Goal: Find specific page/section: Find specific page/section

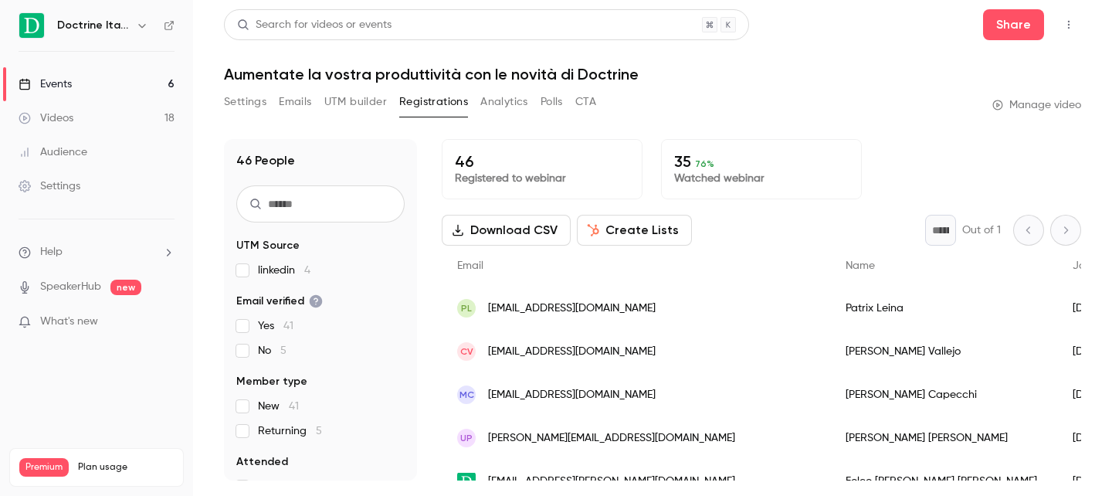
click at [158, 84] on link "Events 6" at bounding box center [96, 84] width 193 height 34
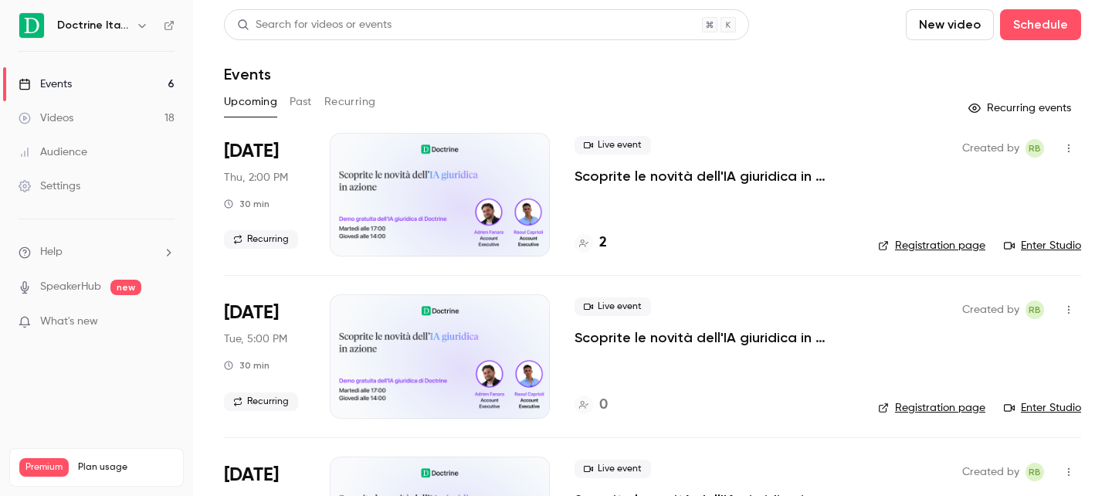
click at [599, 244] on div "2" at bounding box center [591, 243] width 32 height 21
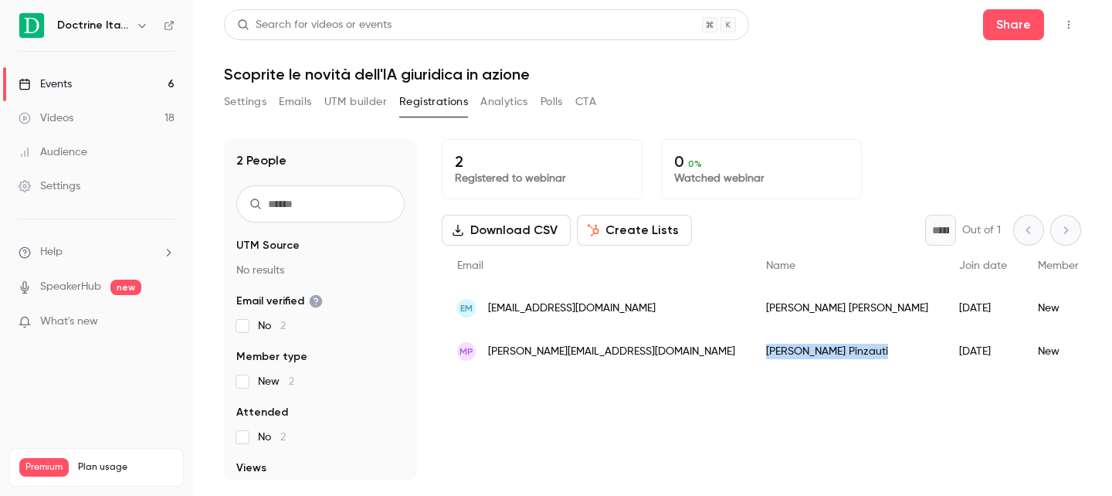
drag, startPoint x: 637, startPoint y: 351, endPoint x: 767, endPoint y: 357, distance: 129.9
click at [767, 357] on div "[PERSON_NAME]" at bounding box center [847, 351] width 193 height 43
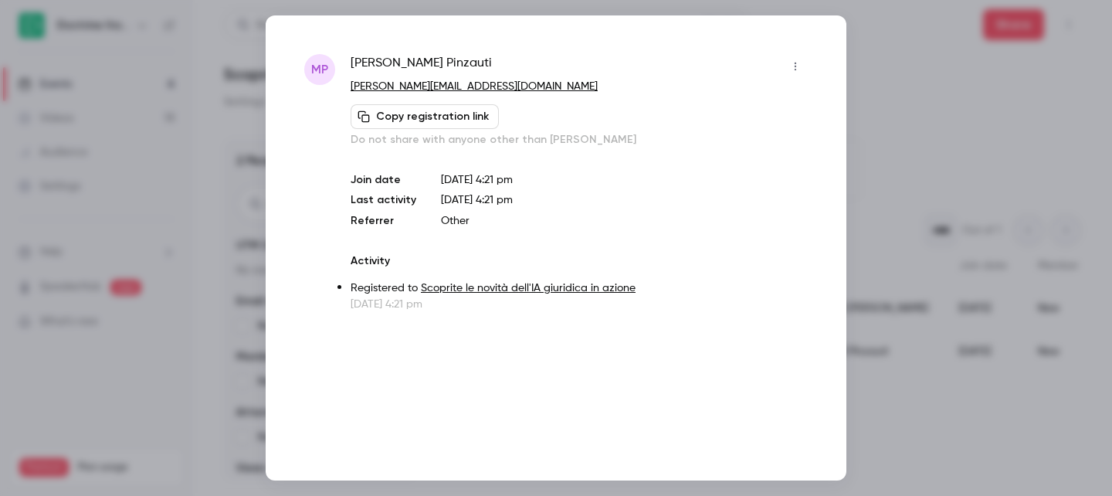
click at [423, 58] on span "[PERSON_NAME]" at bounding box center [421, 66] width 141 height 25
copy div "[PERSON_NAME]"
click at [205, 327] on div at bounding box center [556, 248] width 1112 height 496
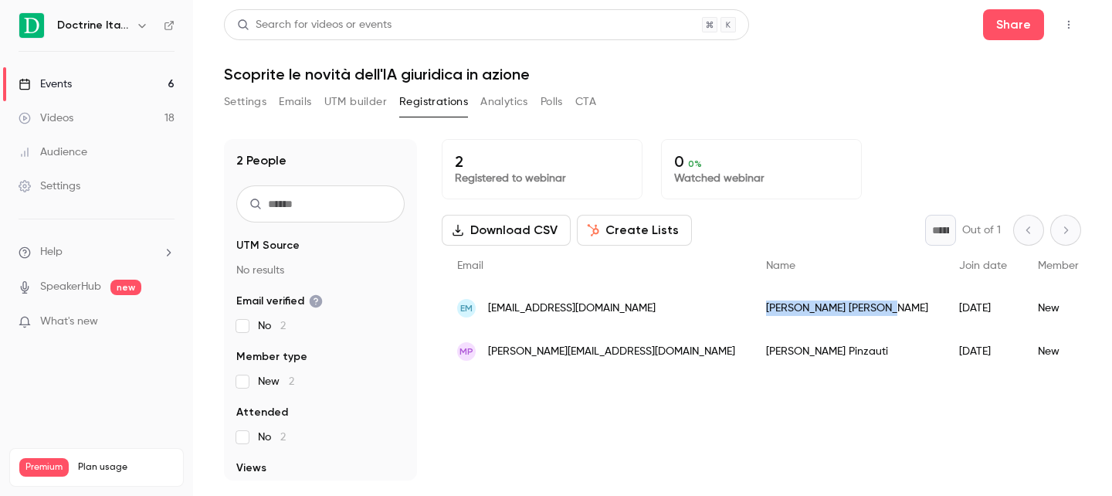
drag, startPoint x: 650, startPoint y: 307, endPoint x: 740, endPoint y: 308, distance: 89.6
click at [751, 308] on div "[PERSON_NAME]" at bounding box center [847, 308] width 193 height 43
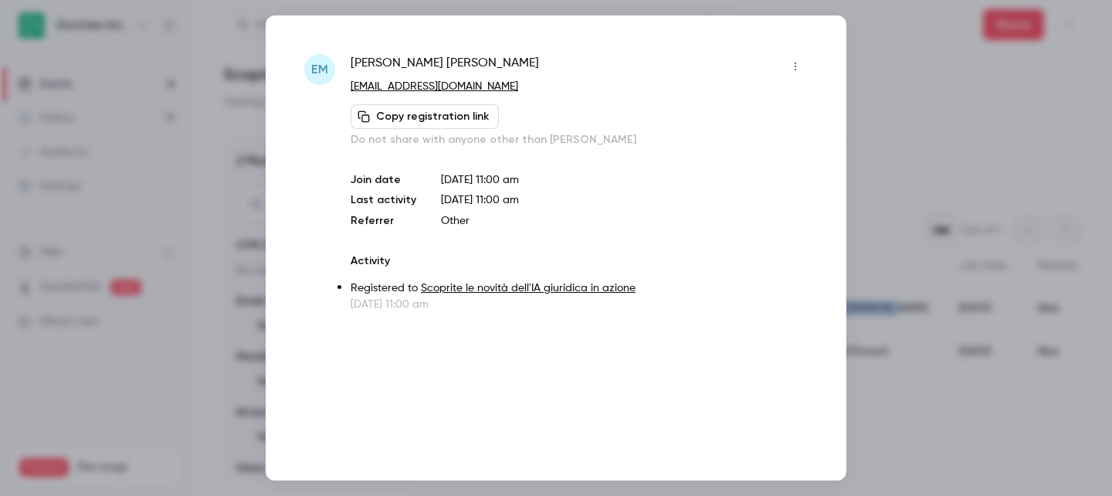
copy div "[PERSON_NAME]"
click at [394, 51] on div "EM [PERSON_NAME] [EMAIL_ADDRESS][DOMAIN_NAME] Copy registration link Do not sha…" at bounding box center [556, 247] width 581 height 465
click at [387, 57] on span "[PERSON_NAME]" at bounding box center [445, 66] width 188 height 25
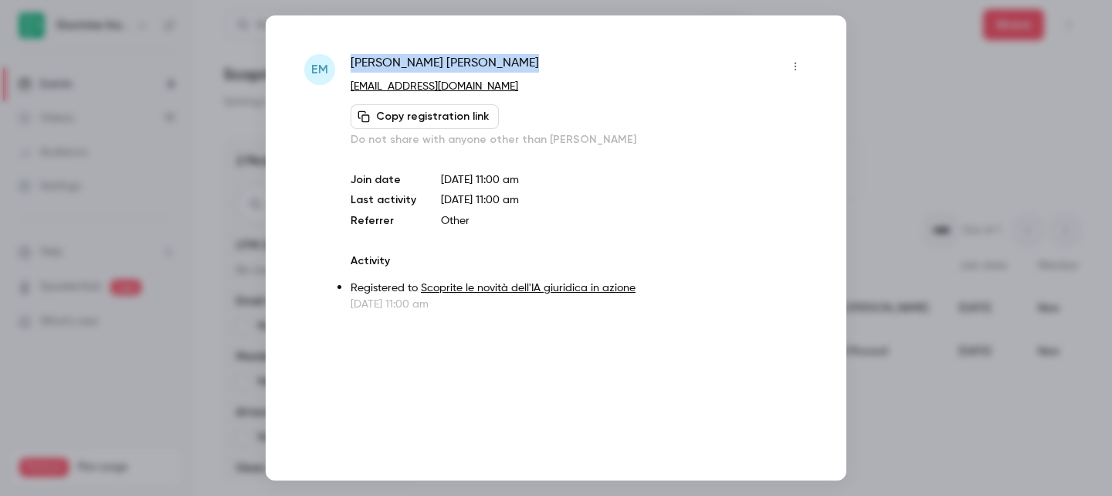
copy div "[PERSON_NAME]"
click at [114, 85] on div at bounding box center [556, 248] width 1112 height 496
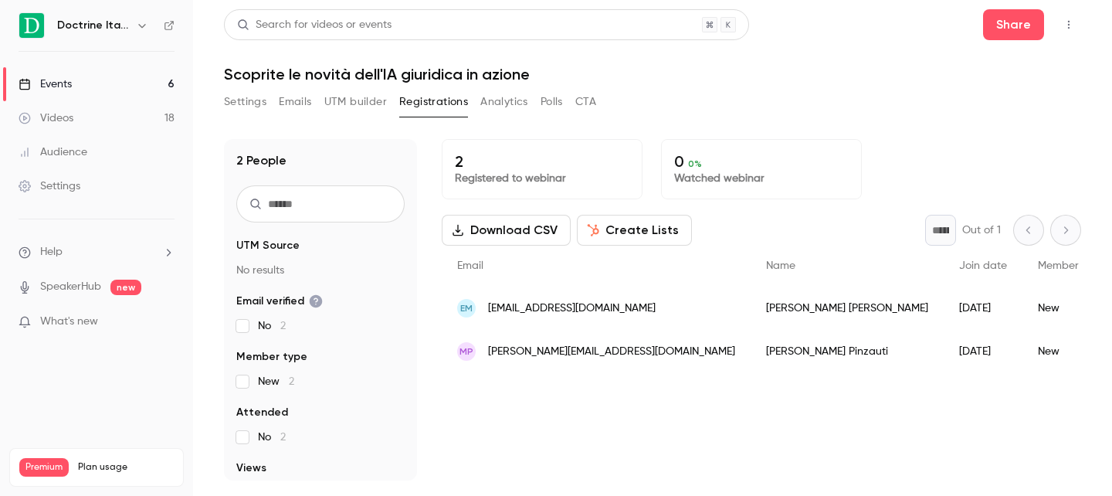
click at [83, 29] on h6 "Doctrine Italia" at bounding box center [93, 25] width 73 height 15
click at [59, 93] on link "Events 6" at bounding box center [96, 84] width 193 height 34
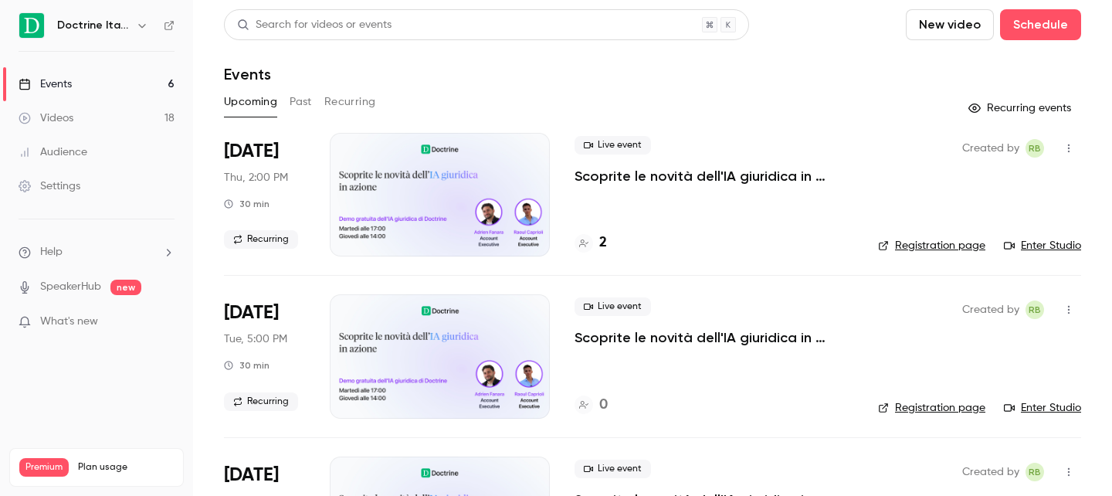
click at [107, 25] on h6 "Doctrine Italia" at bounding box center [93, 25] width 73 height 15
click at [133, 28] on button "button" at bounding box center [142, 25] width 19 height 19
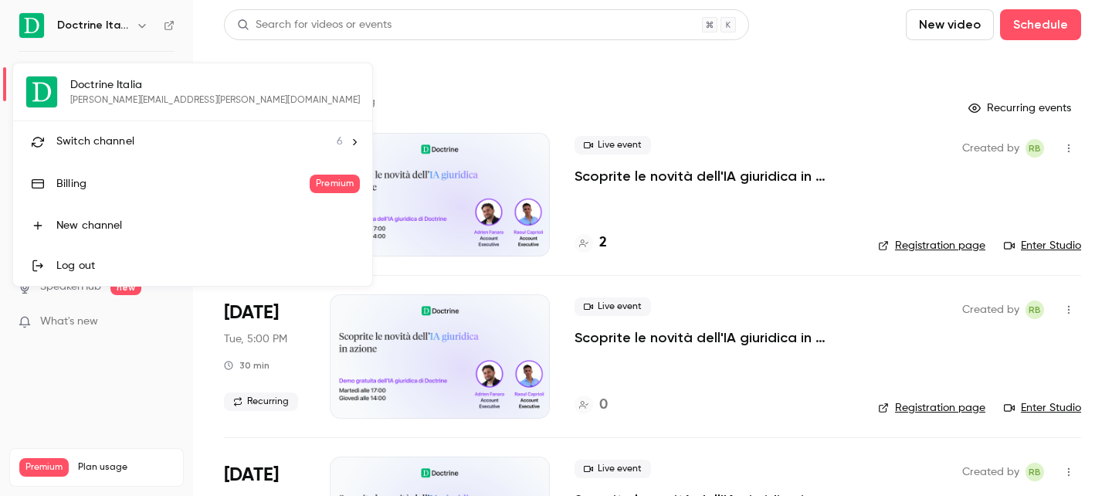
click at [87, 153] on li "Switch channel 6" at bounding box center [192, 141] width 359 height 41
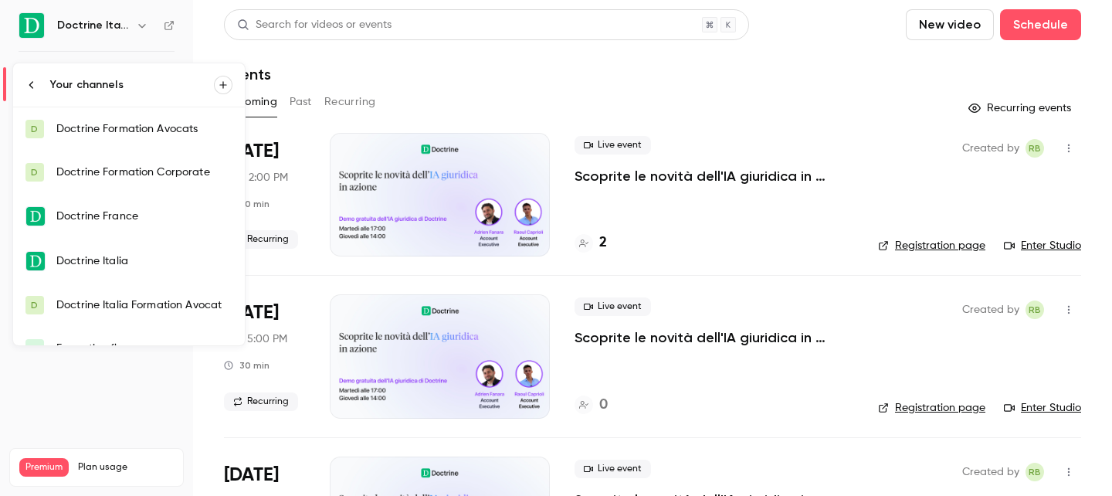
click at [130, 297] on link "D Doctrine Italia Formation Avocat" at bounding box center [129, 305] width 232 height 43
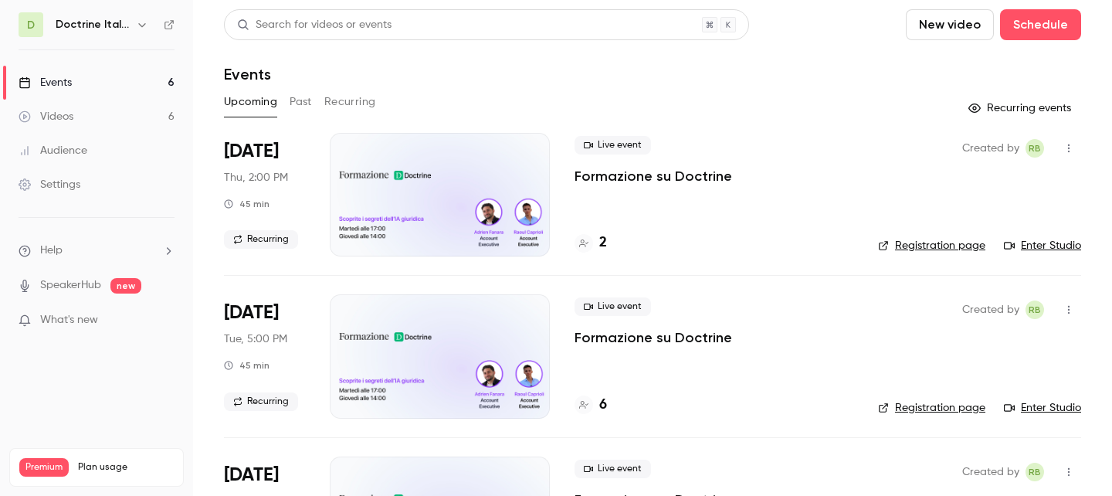
click at [603, 243] on h4 "2" at bounding box center [603, 243] width 8 height 21
